Goal: Task Accomplishment & Management: Manage account settings

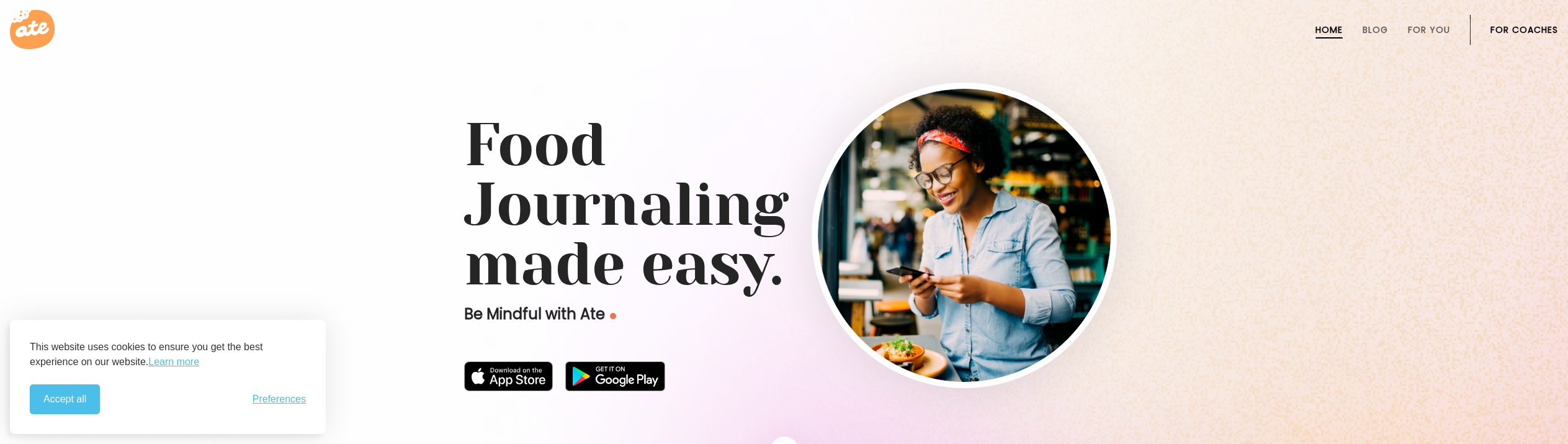
click at [1517, 31] on link "For Coaches" at bounding box center [1524, 30] width 68 height 10
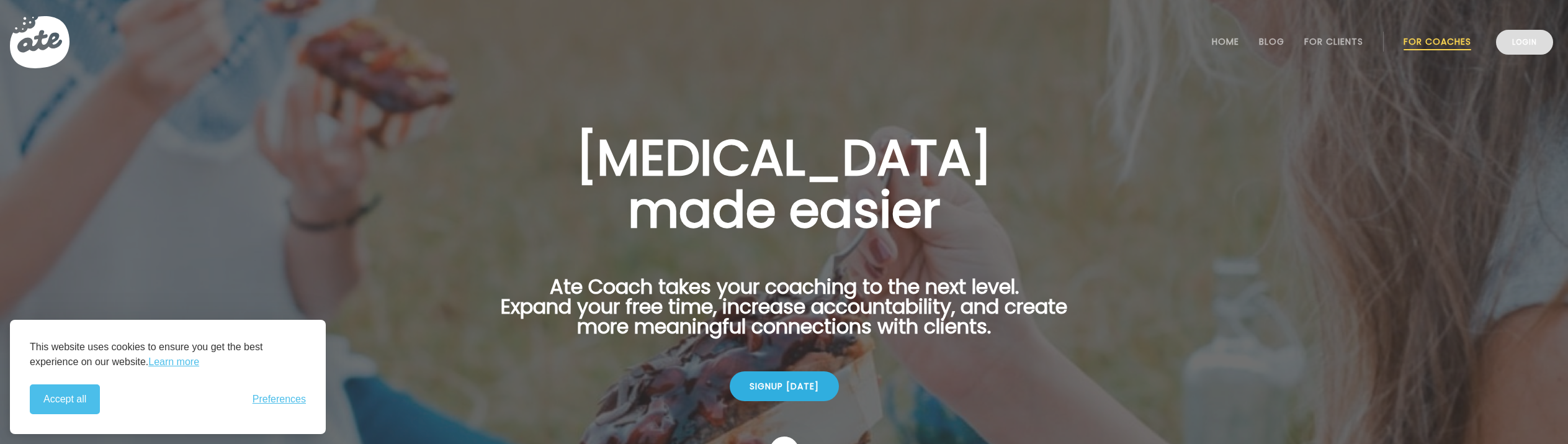
click at [1519, 47] on link "Login" at bounding box center [1524, 42] width 57 height 25
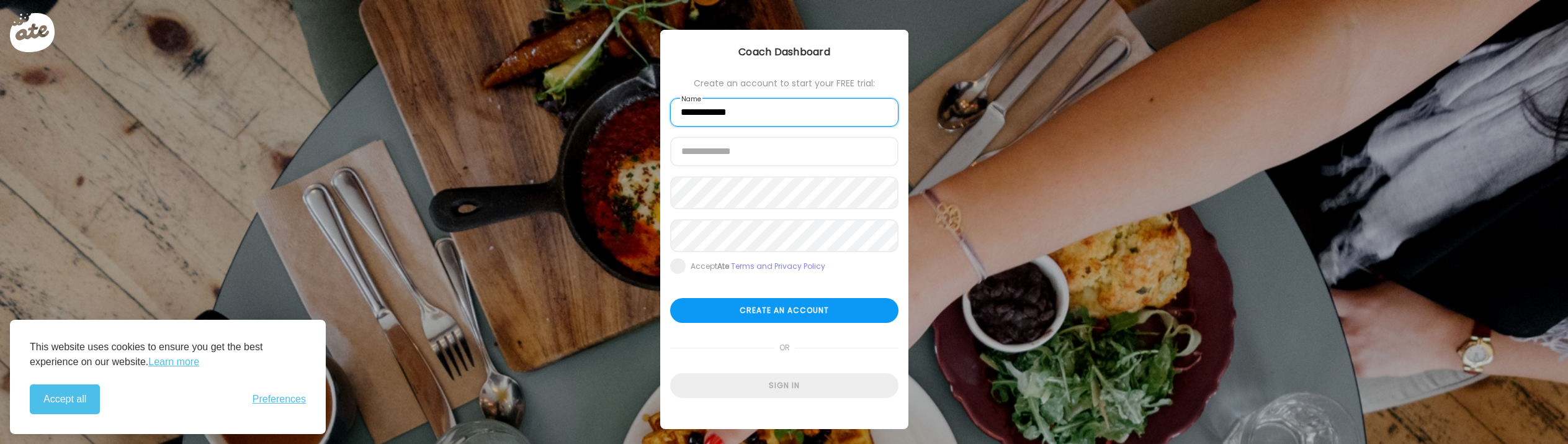
type input "**********"
type input "****"
type input "**********"
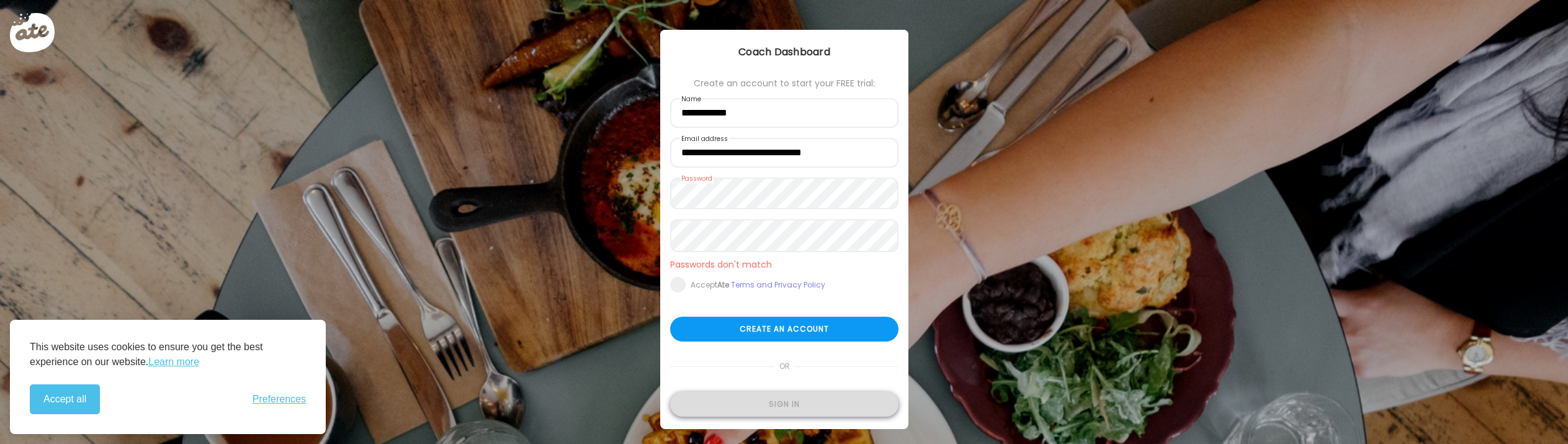
click at [780, 416] on div "Sign in" at bounding box center [784, 405] width 228 height 25
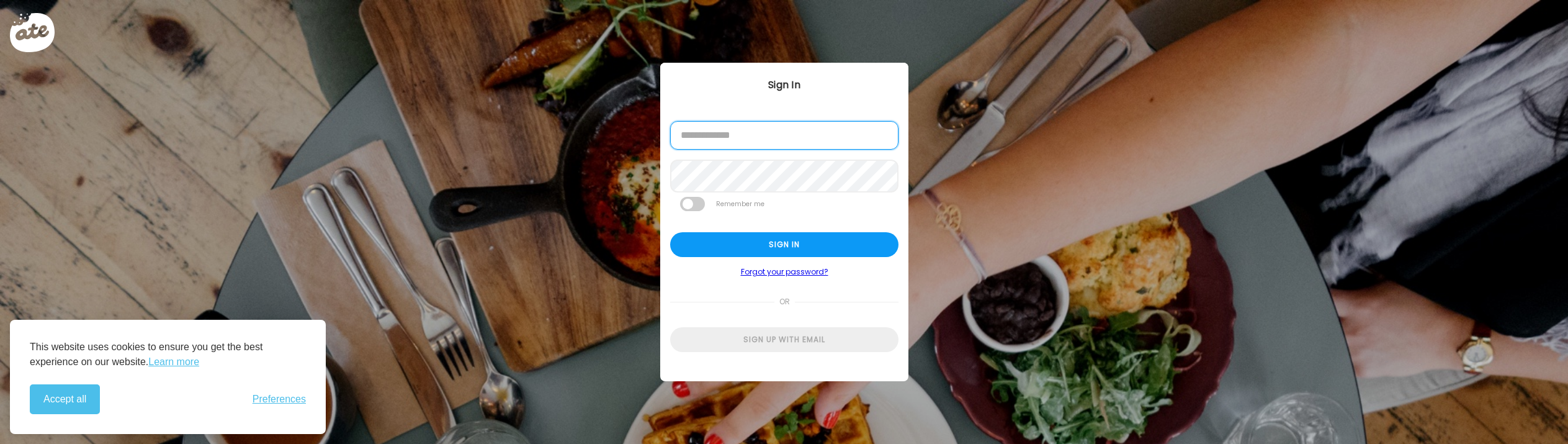
type input "**********"
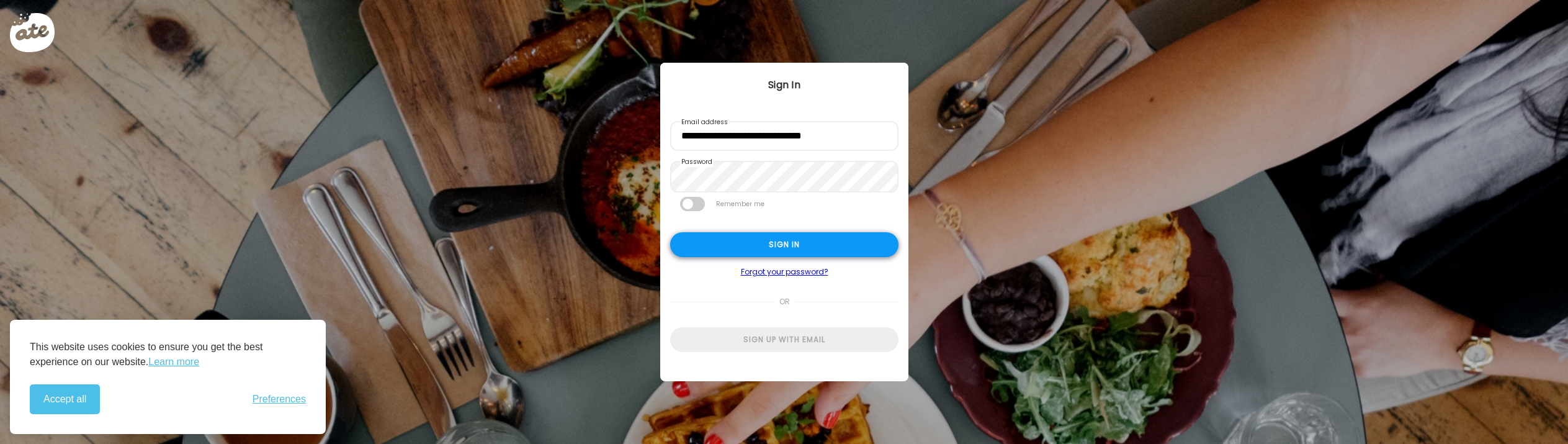
click at [750, 244] on div "Sign in" at bounding box center [784, 245] width 228 height 25
type input "**********"
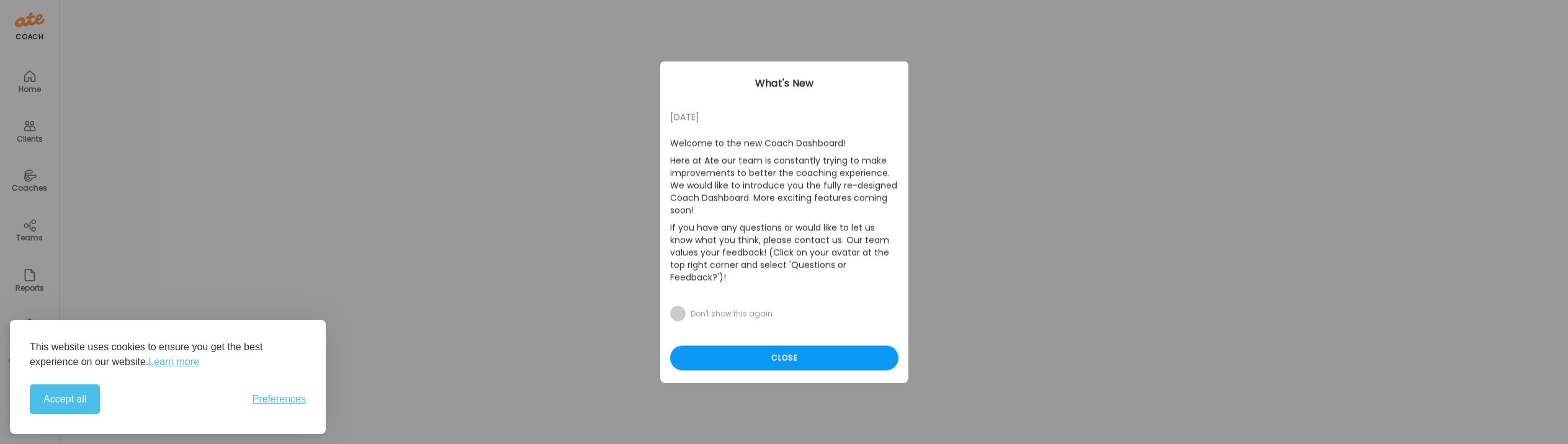
click at [680, 306] on span at bounding box center [678, 314] width 15 height 15
click at [730, 346] on div "Close" at bounding box center [784, 358] width 228 height 25
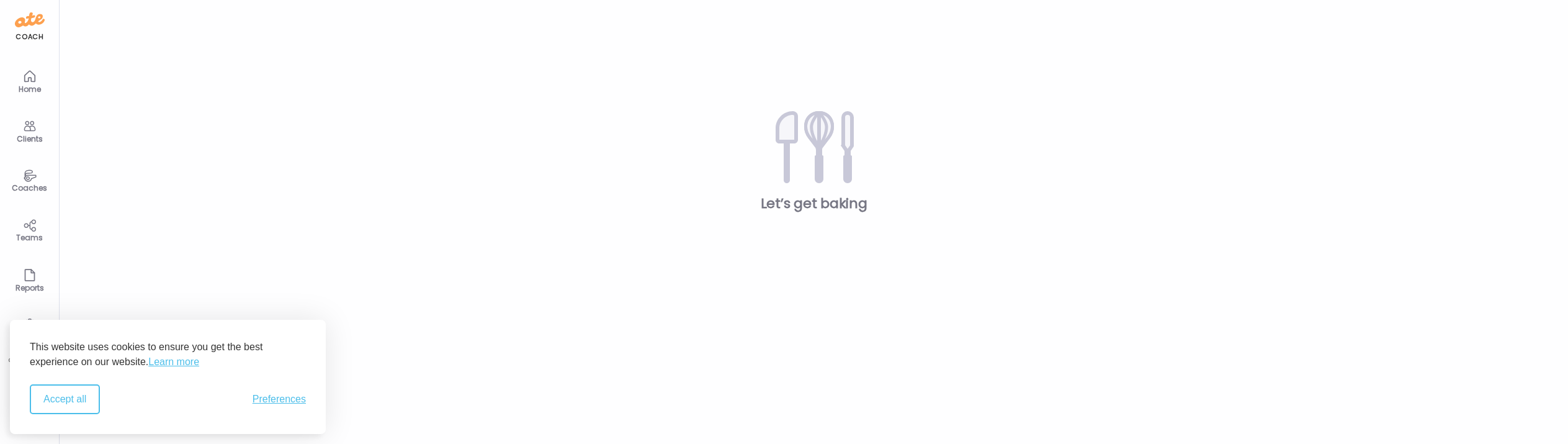
click at [80, 397] on button "Accept all" at bounding box center [65, 399] width 70 height 29
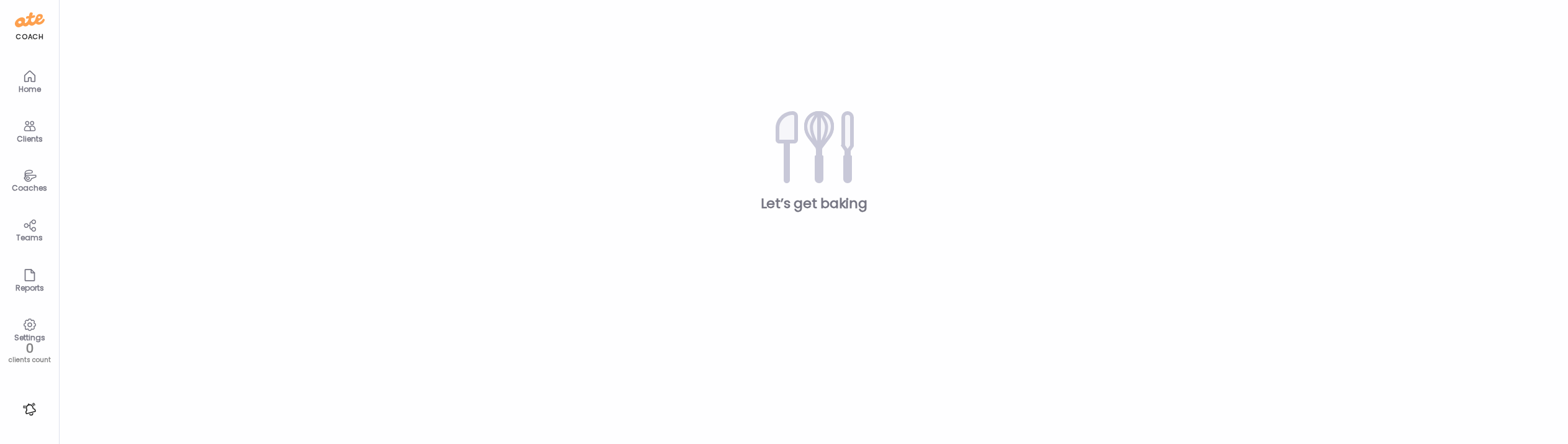
click at [29, 173] on icon at bounding box center [29, 175] width 13 height 12
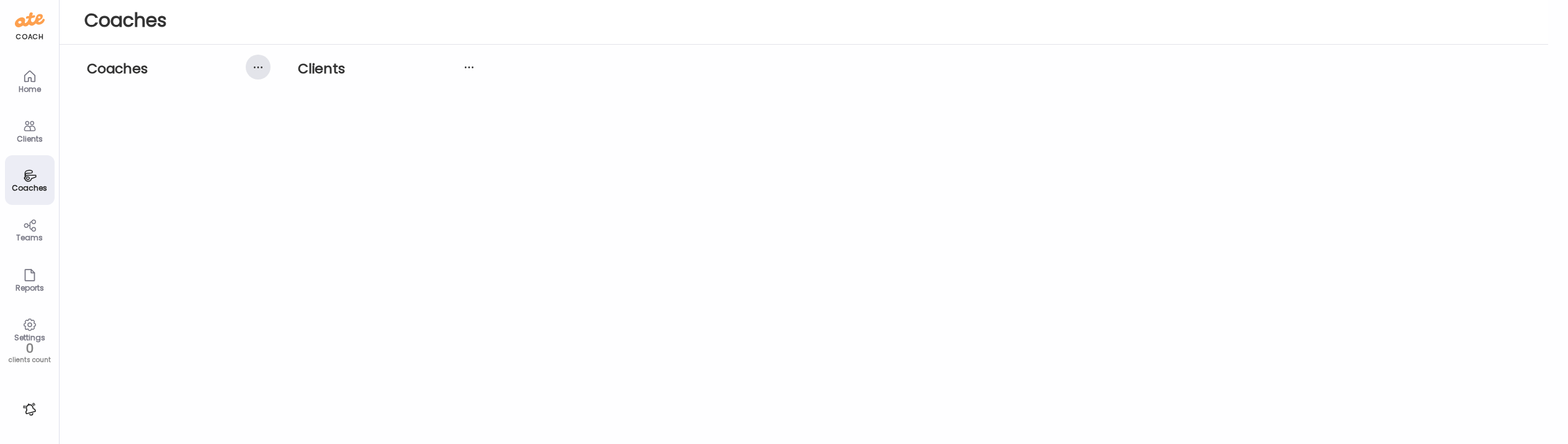
click at [260, 66] on div at bounding box center [258, 67] width 25 height 25
click at [258, 66] on div at bounding box center [258, 67] width 25 height 25
click at [29, 223] on icon at bounding box center [29, 226] width 12 height 12
click at [29, 326] on icon at bounding box center [30, 325] width 15 height 15
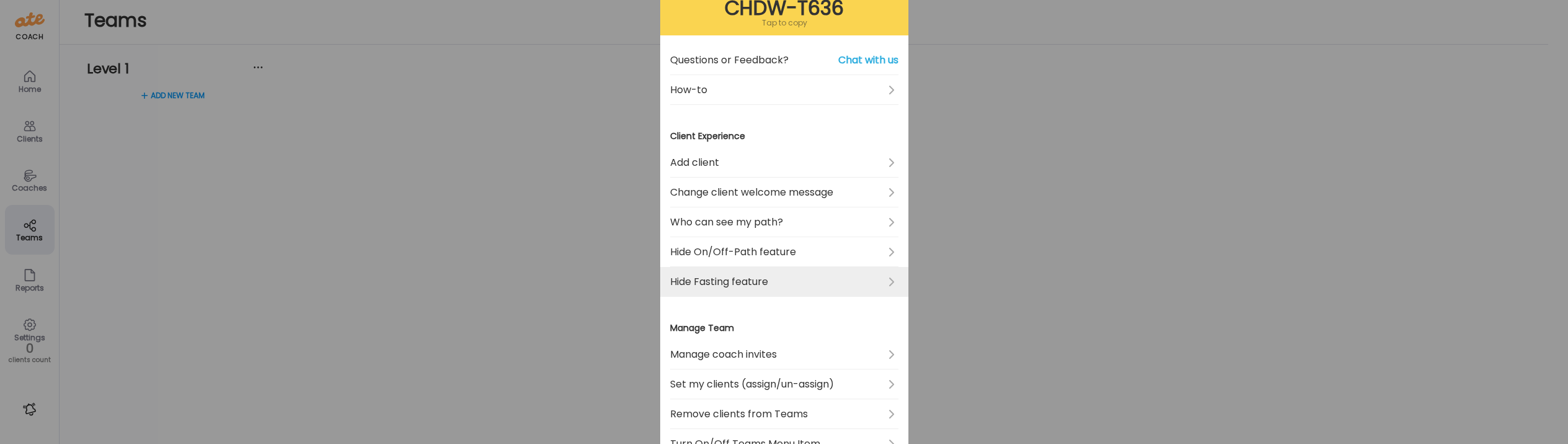
scroll to position [99, 0]
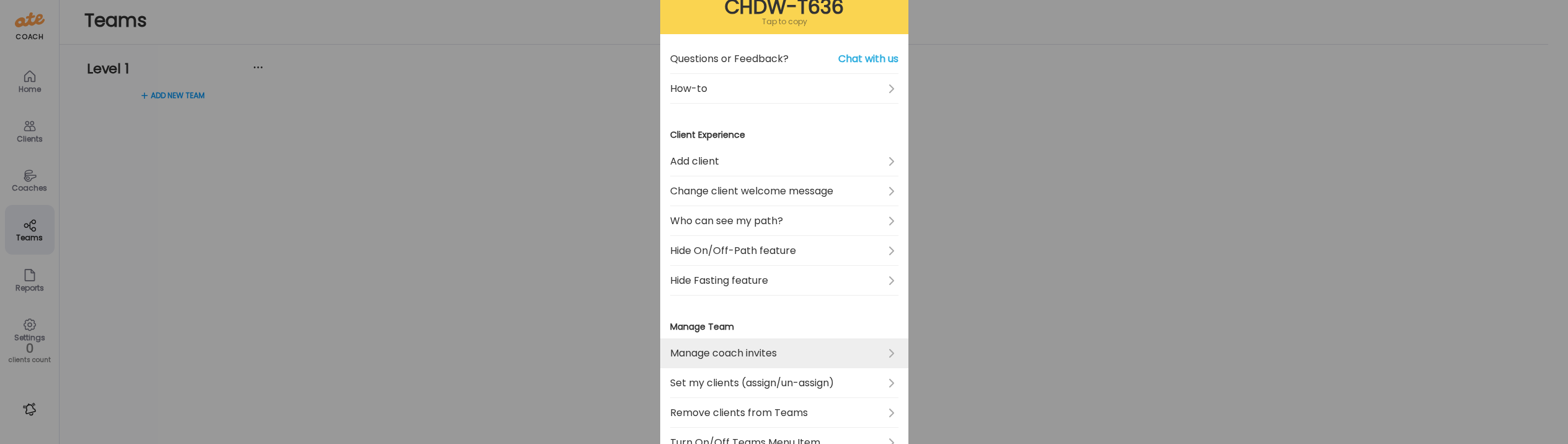
click at [732, 353] on link "Manage coach invites" at bounding box center [784, 353] width 228 height 29
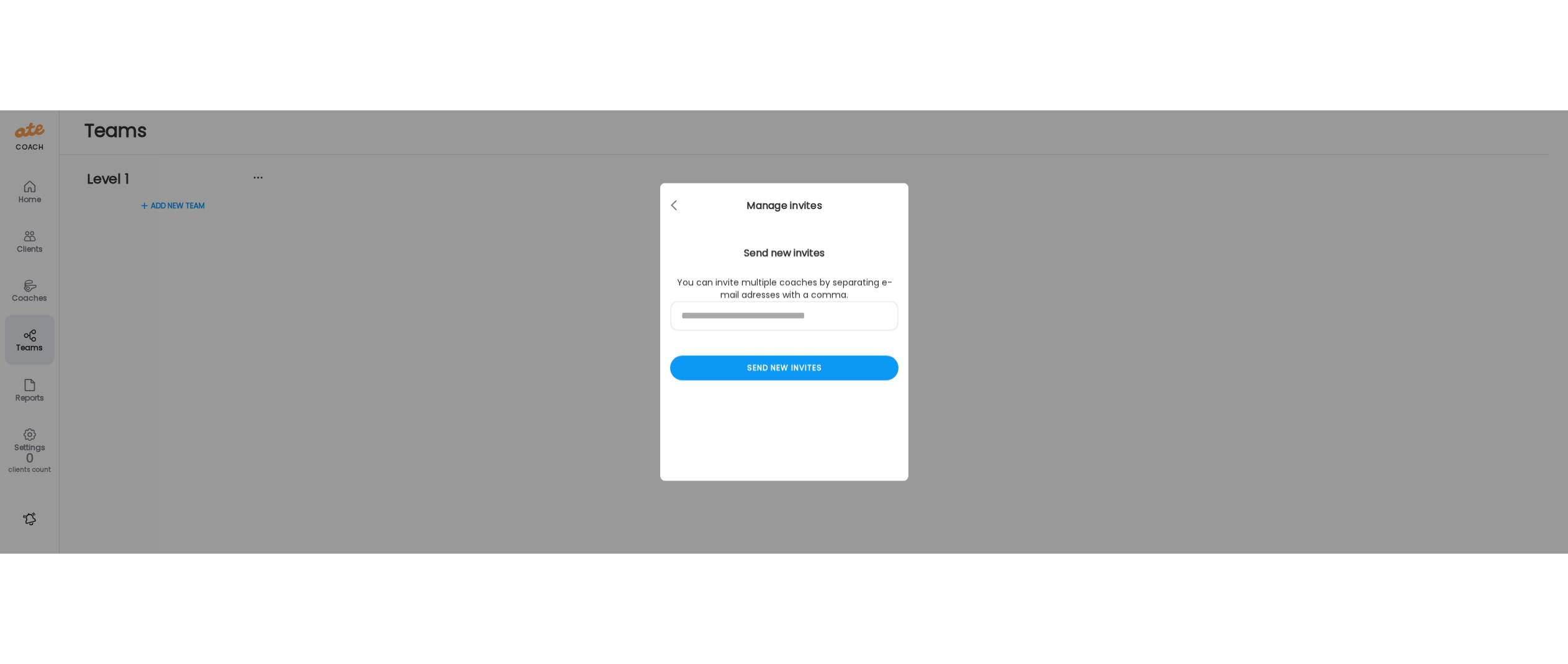
scroll to position [0, 0]
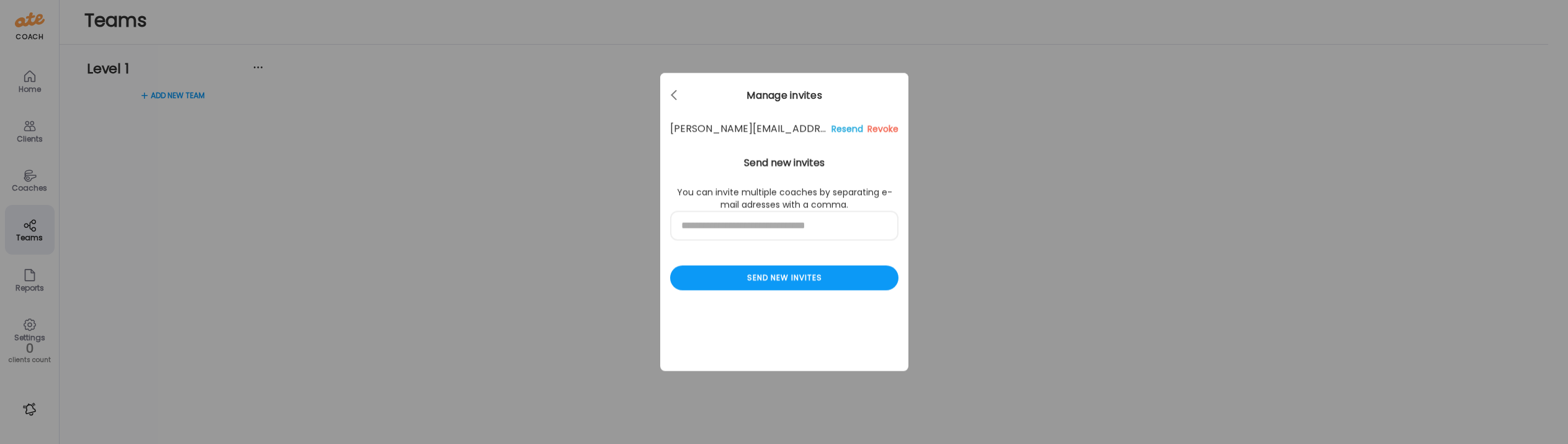
click at [848, 130] on div "Resend" at bounding box center [847, 129] width 32 height 15
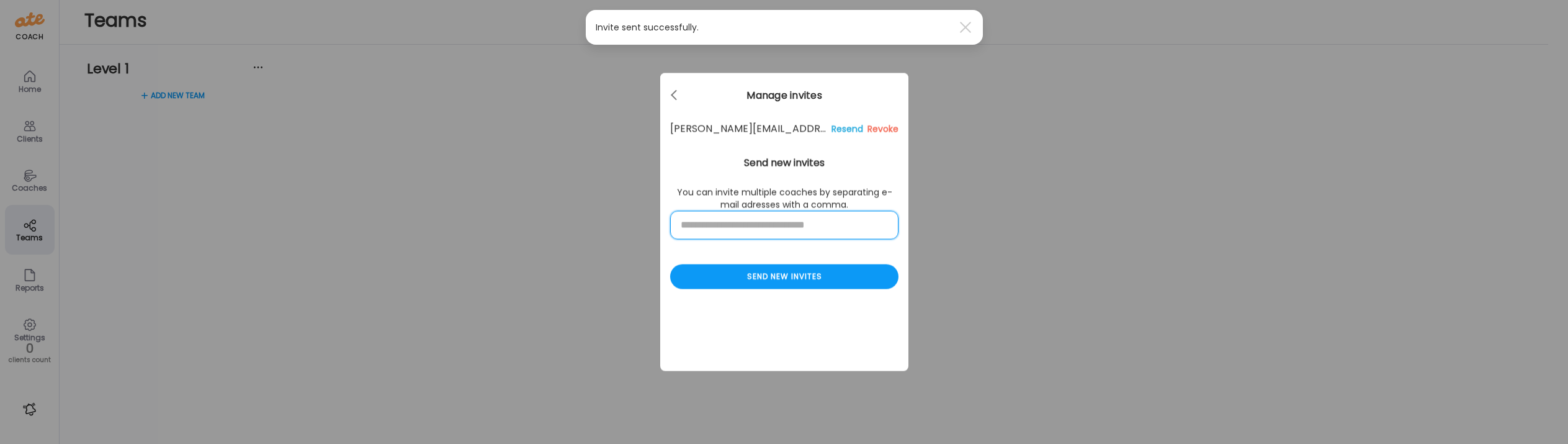
click at [720, 230] on input "text" at bounding box center [784, 225] width 228 height 29
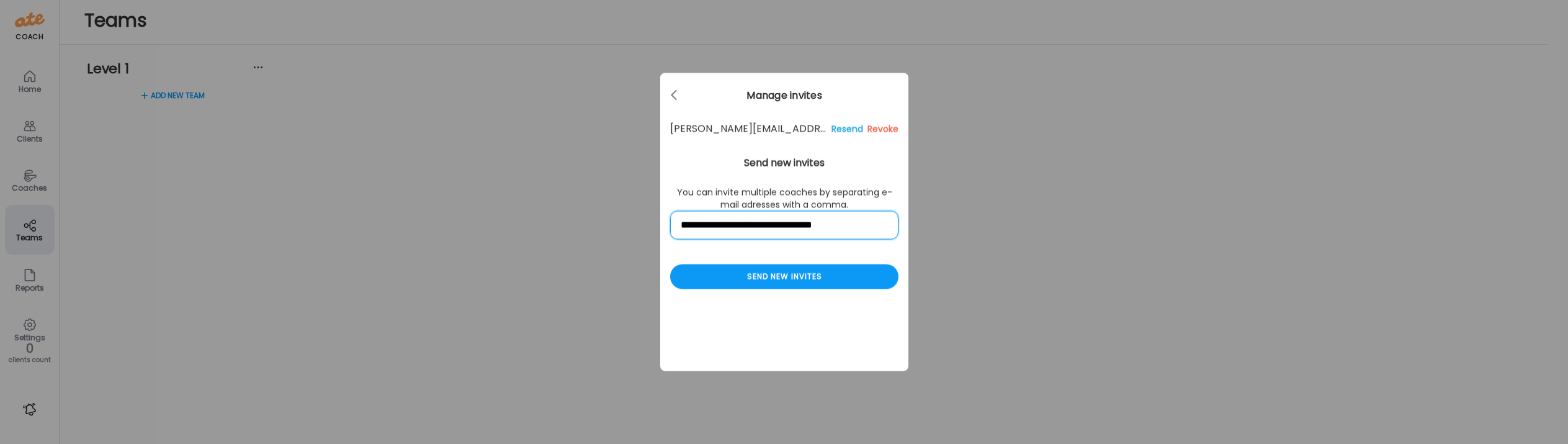
click at [685, 227] on input "**********" at bounding box center [784, 225] width 228 height 29
type input "**********"
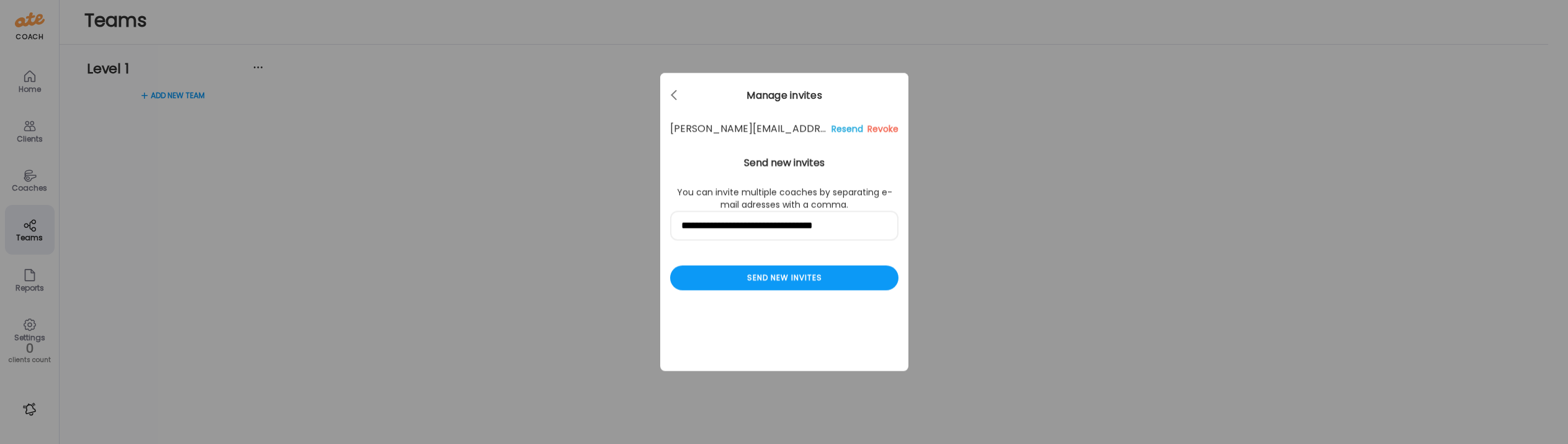
click at [741, 266] on div "**********" at bounding box center [784, 222] width 248 height 298
click at [756, 286] on div "Send new invites" at bounding box center [784, 279] width 228 height 25
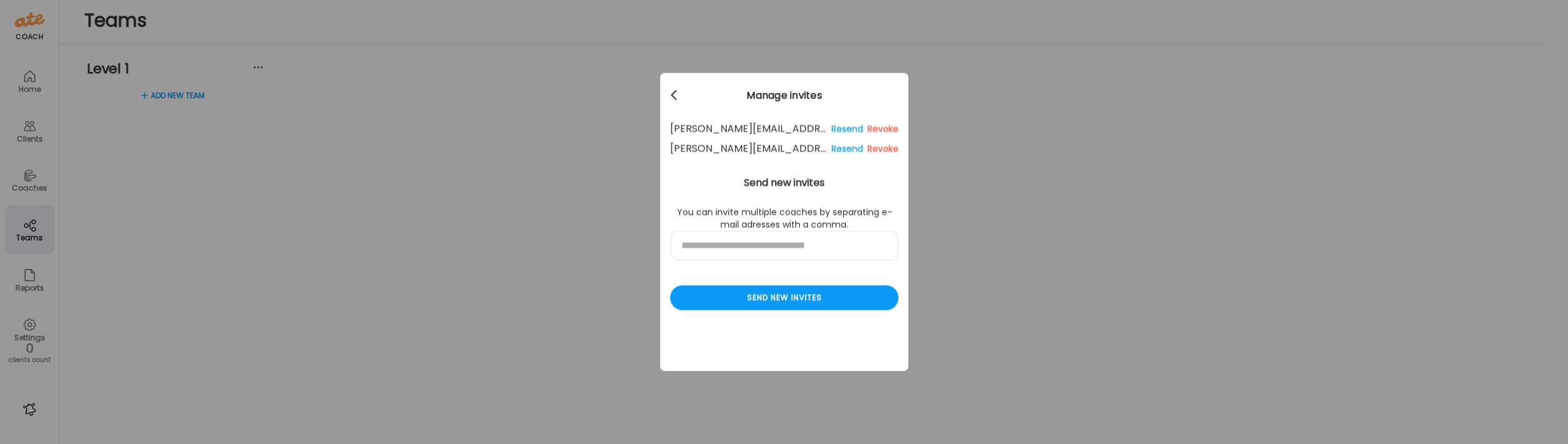
click at [673, 91] on div at bounding box center [675, 96] width 25 height 25
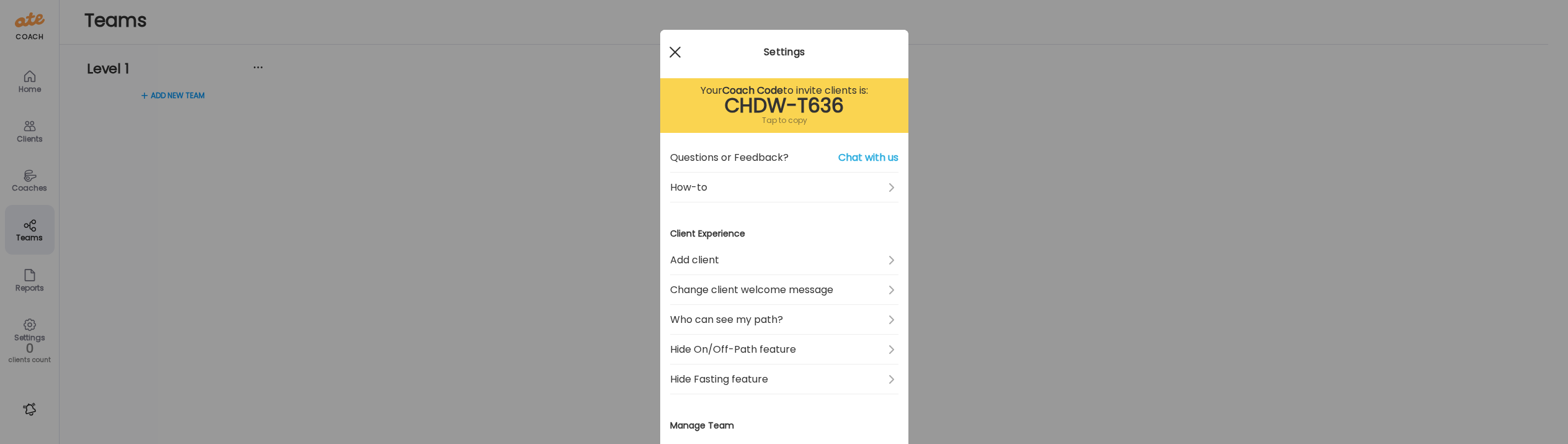
click at [677, 50] on span at bounding box center [674, 51] width 11 height 11
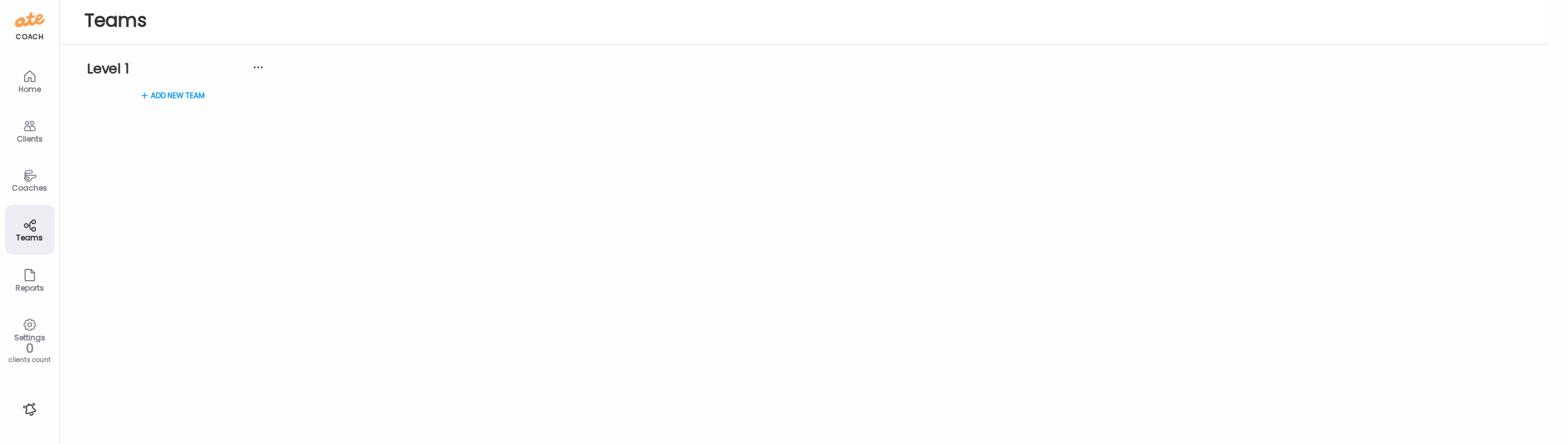
click at [29, 76] on icon at bounding box center [30, 76] width 15 height 15
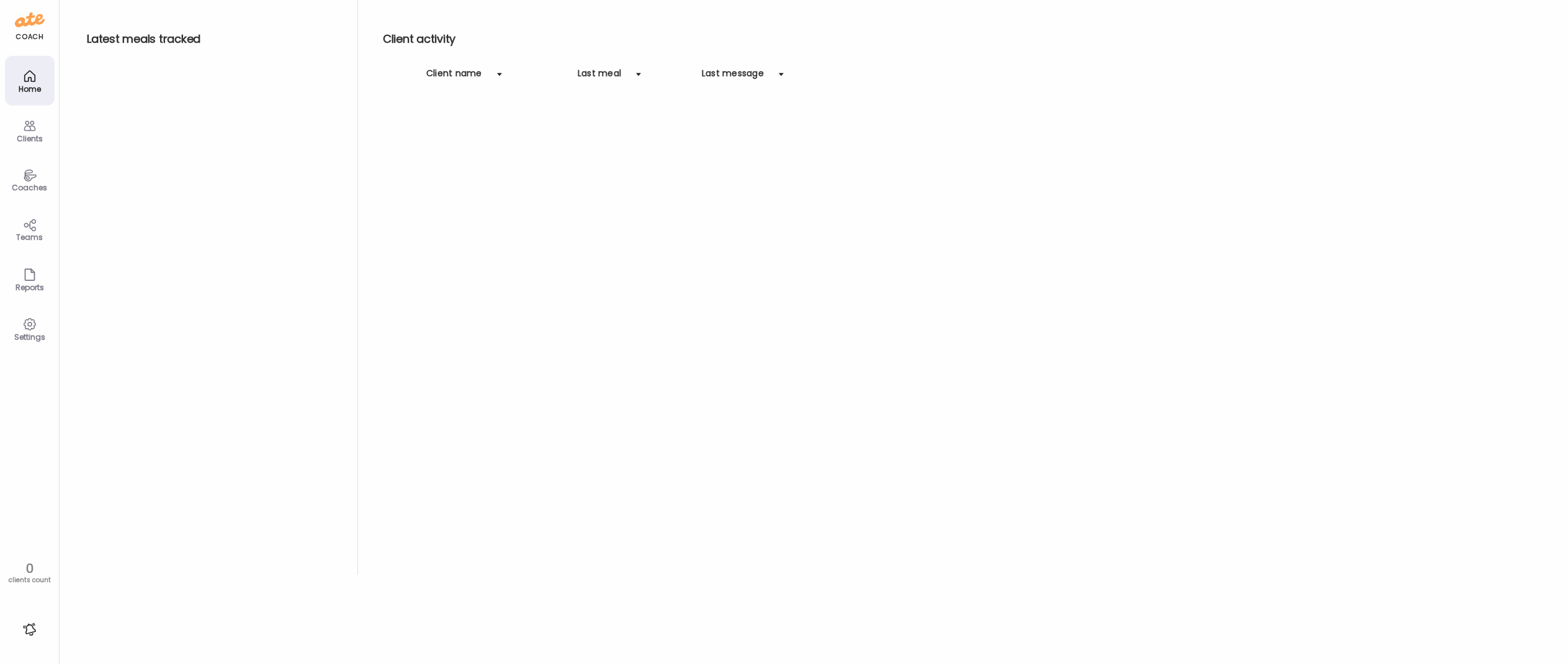
click at [29, 128] on icon at bounding box center [29, 126] width 12 height 11
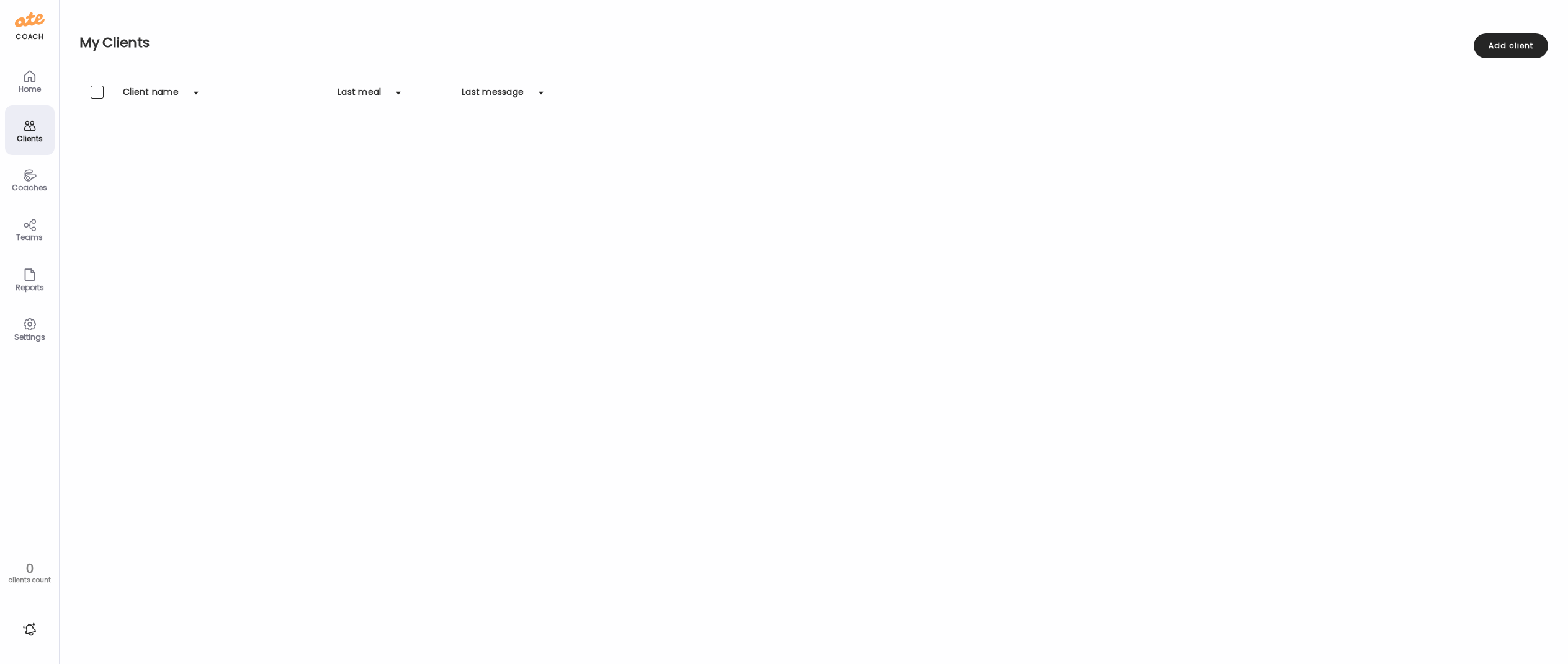
click at [31, 333] on div "Settings" at bounding box center [29, 337] width 44 height 8
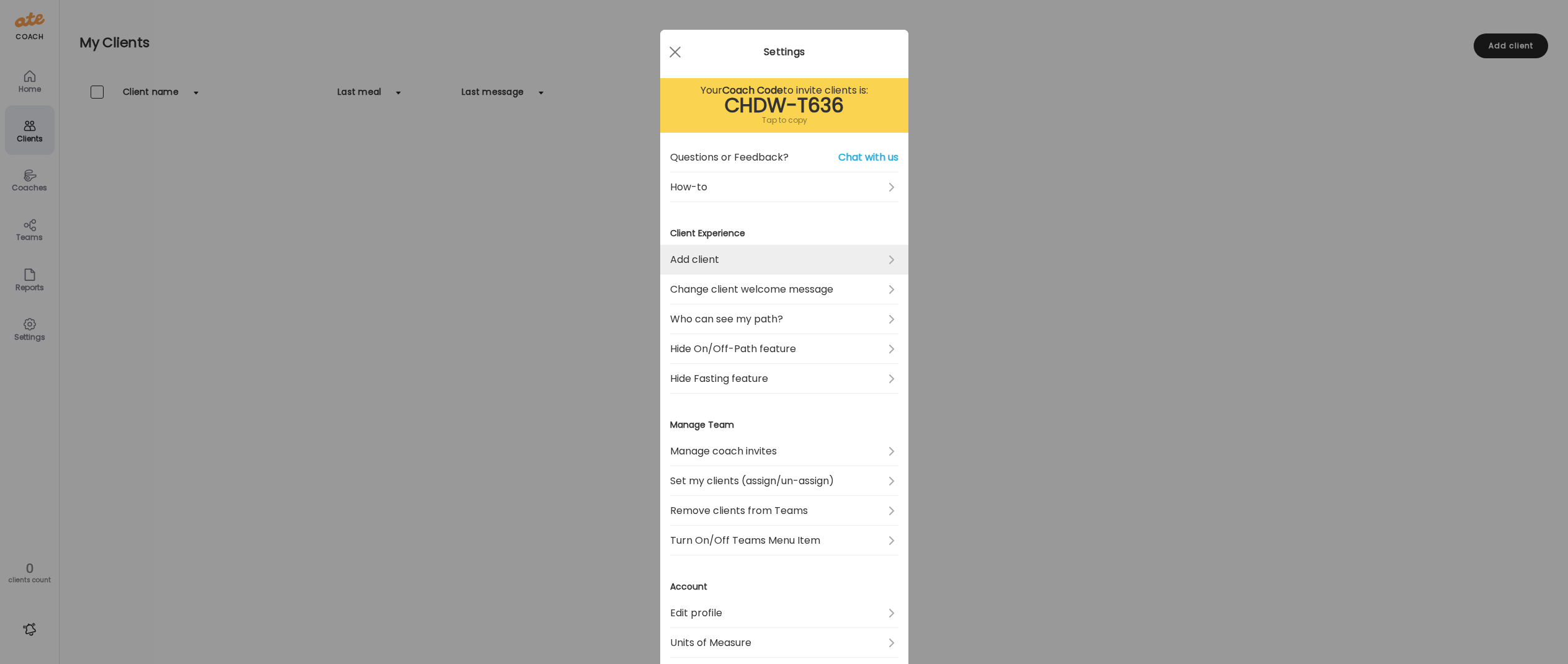
click at [727, 257] on link "Add client" at bounding box center [784, 259] width 228 height 29
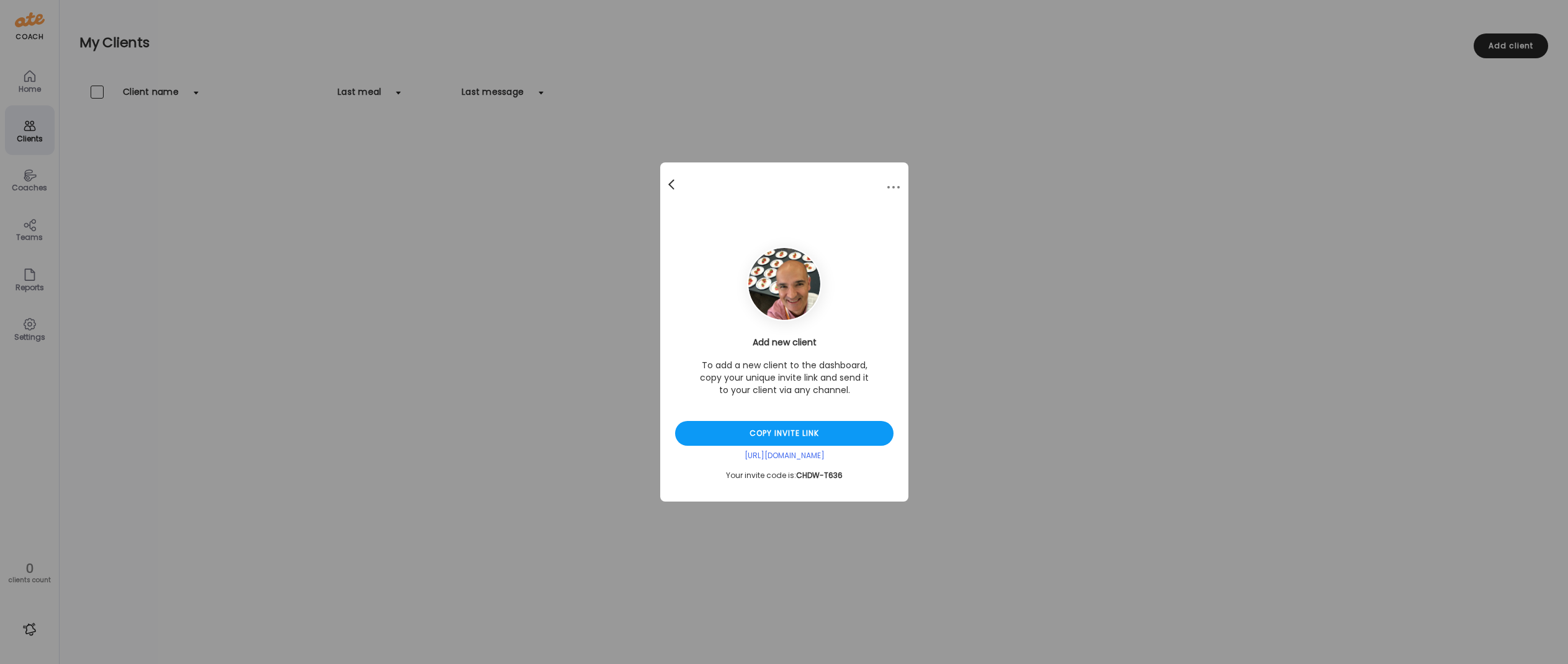
click at [673, 184] on div at bounding box center [673, 185] width 25 height 25
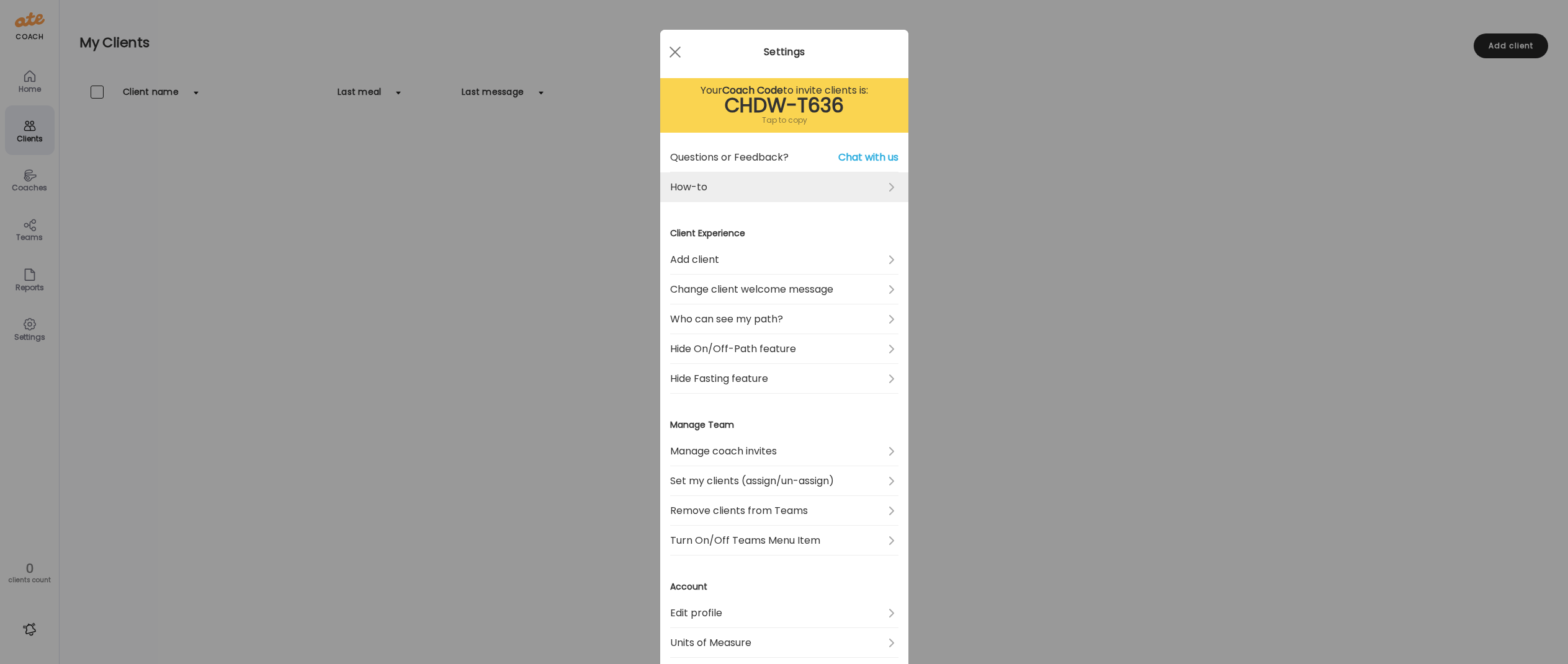
click at [732, 184] on link "How-to" at bounding box center [784, 187] width 228 height 29
click at [673, 53] on div at bounding box center [675, 52] width 25 height 25
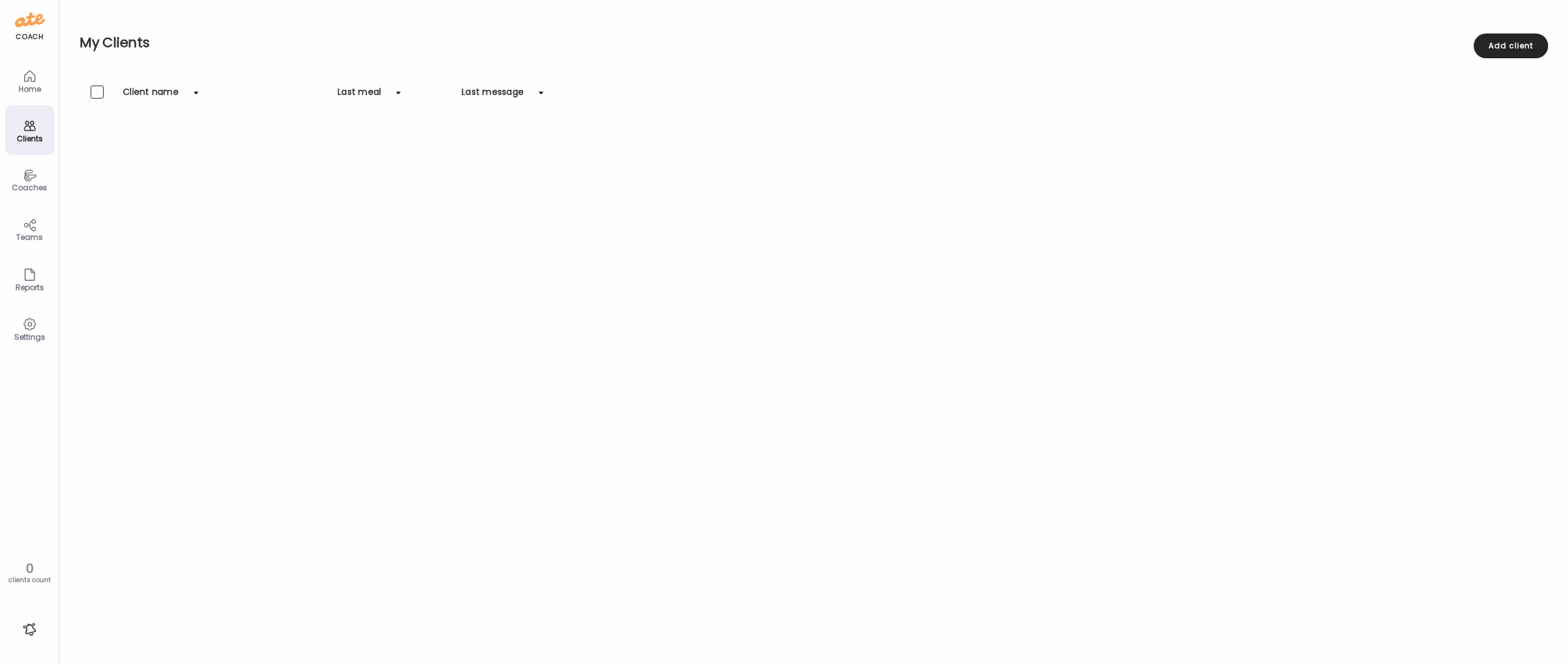
click at [28, 78] on icon at bounding box center [29, 75] width 11 height 11
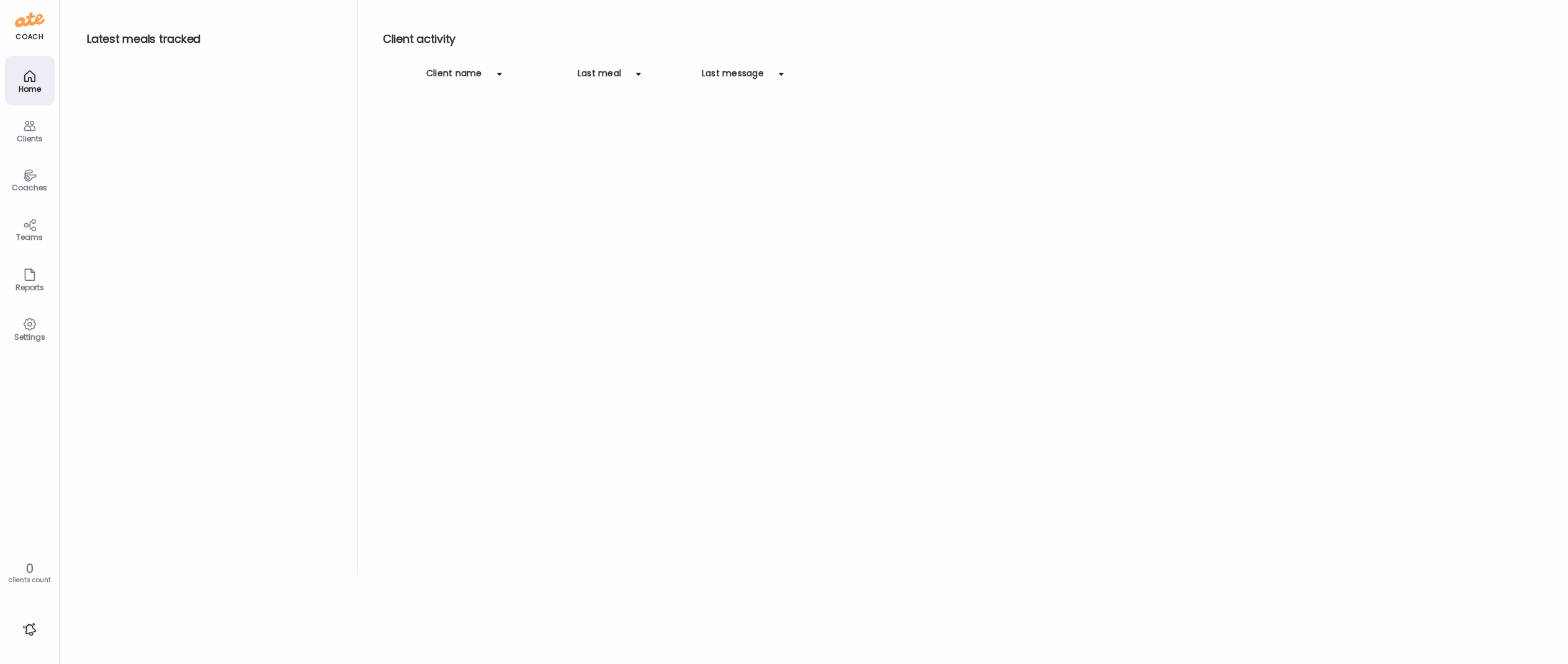
click at [29, 19] on img at bounding box center [29, 20] width 29 height 20
click at [29, 129] on icon at bounding box center [30, 126] width 15 height 15
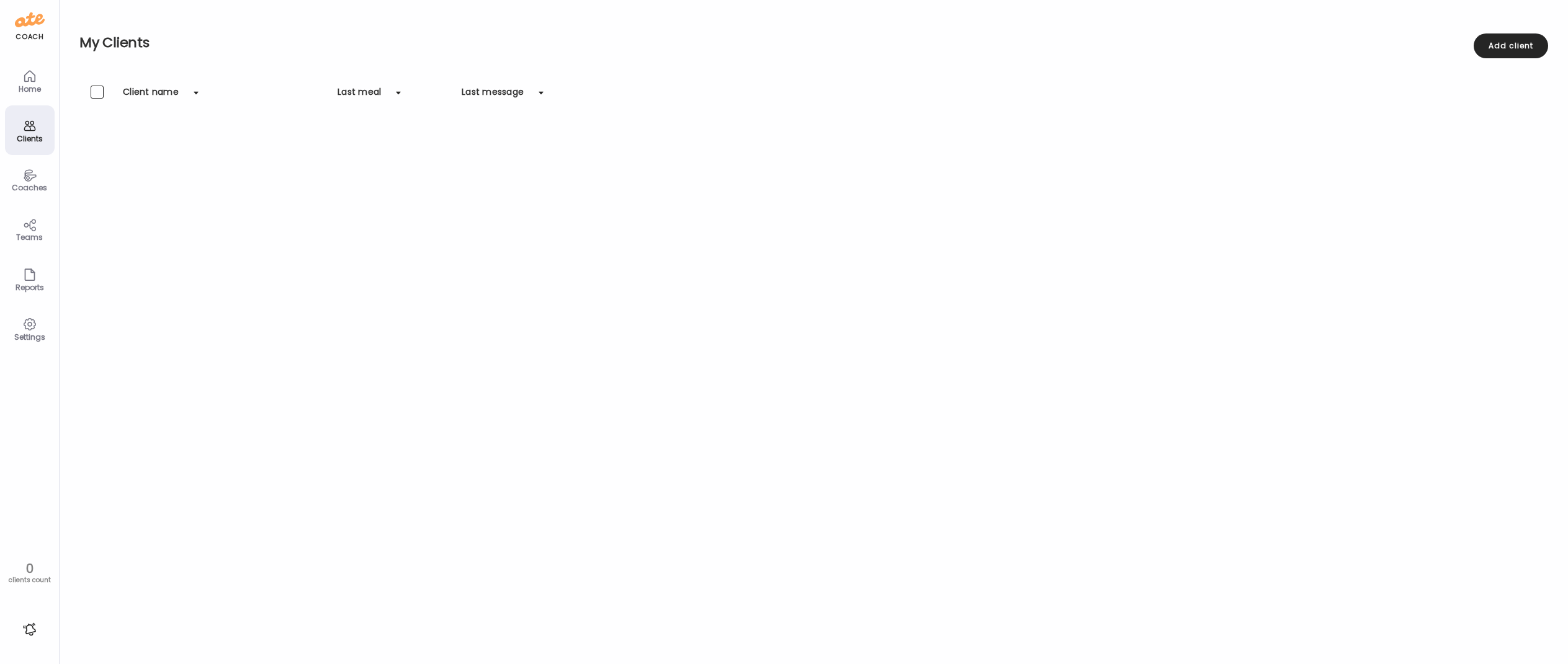
click at [29, 174] on icon at bounding box center [30, 174] width 15 height 14
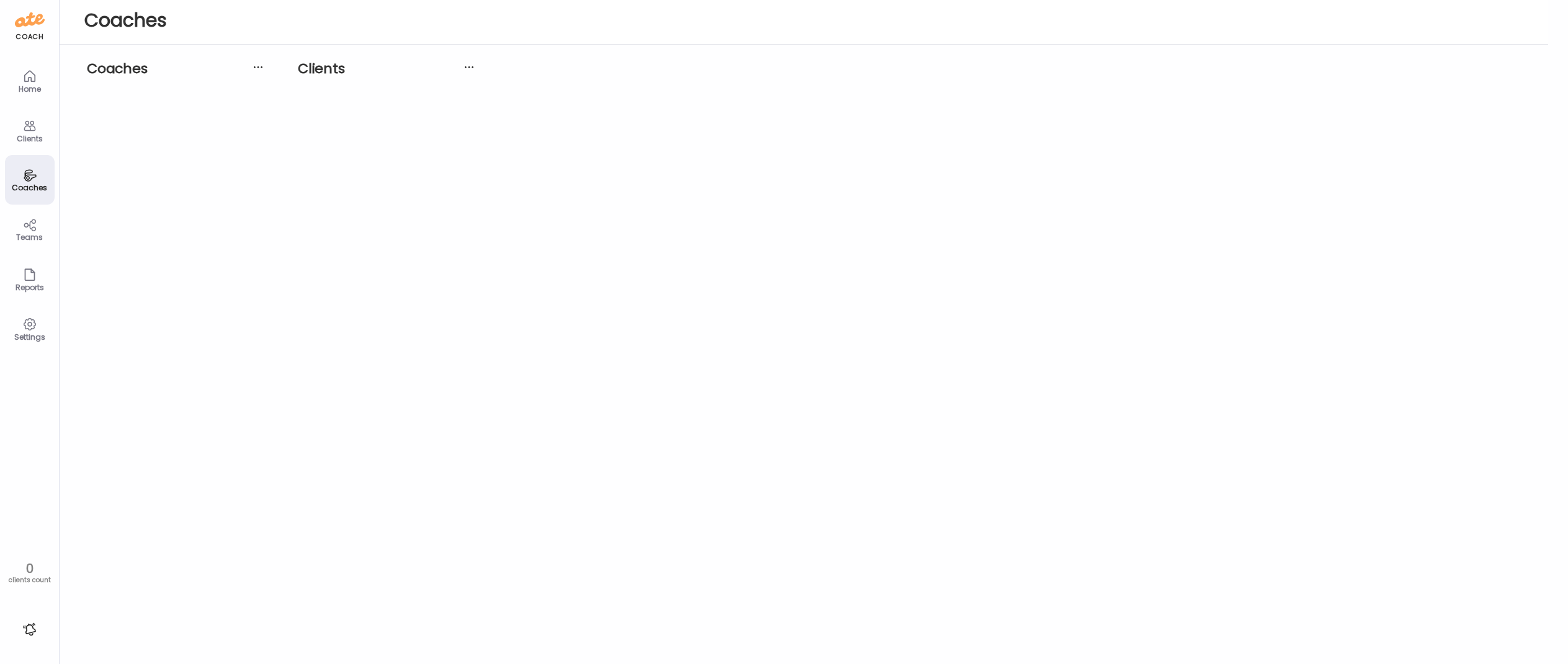
click at [26, 220] on icon at bounding box center [30, 225] width 15 height 14
click at [26, 292] on div "Reports" at bounding box center [29, 288] width 44 height 8
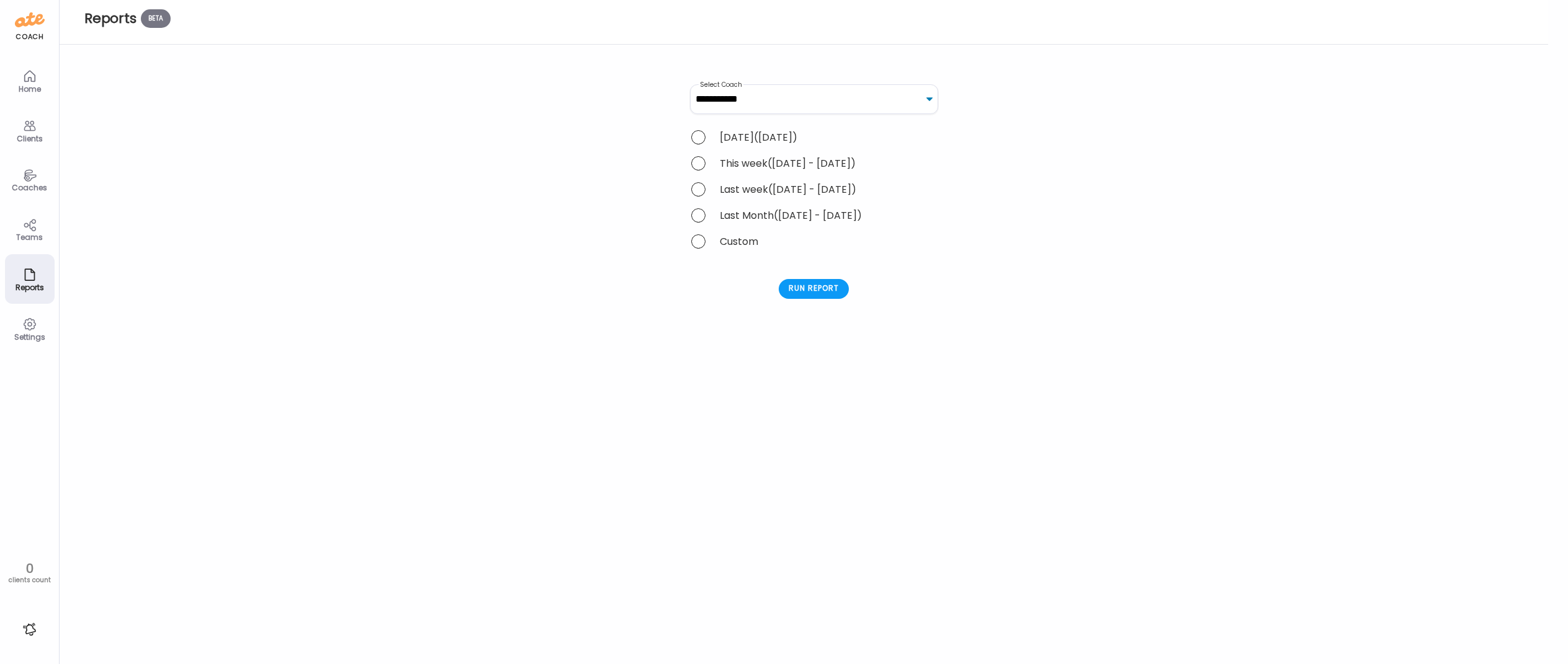
click at [27, 79] on icon at bounding box center [30, 76] width 15 height 15
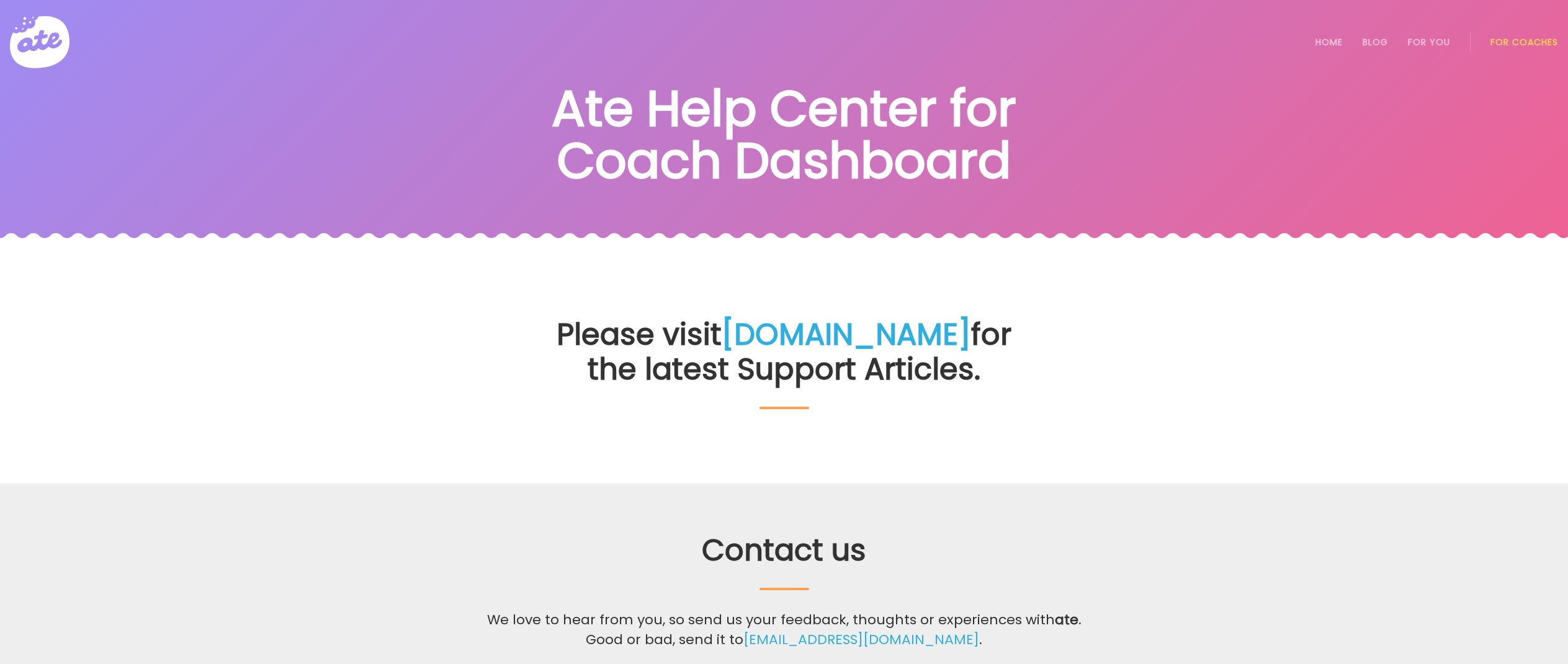
scroll to position [3, 0]
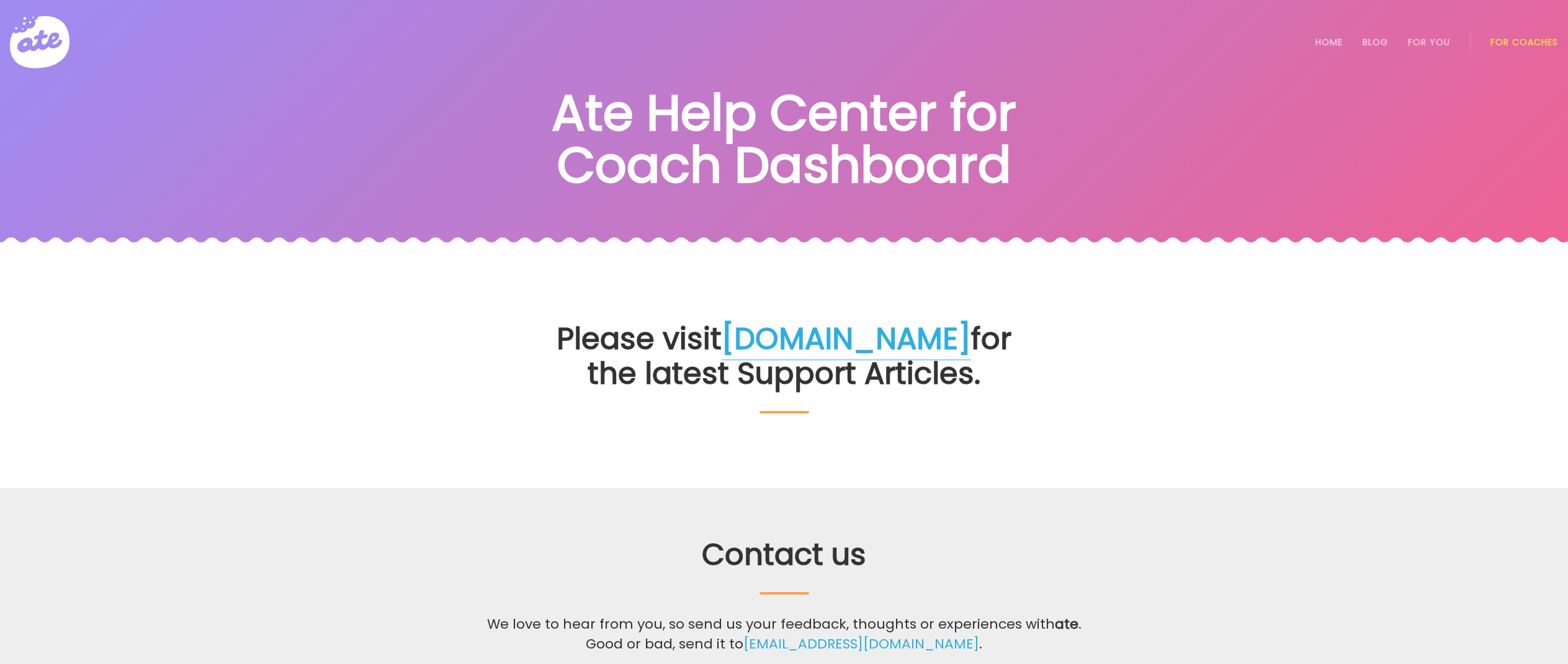
click at [842, 340] on link "[DOMAIN_NAME]" at bounding box center [846, 339] width 249 height 42
